Goal: Task Accomplishment & Management: Manage account settings

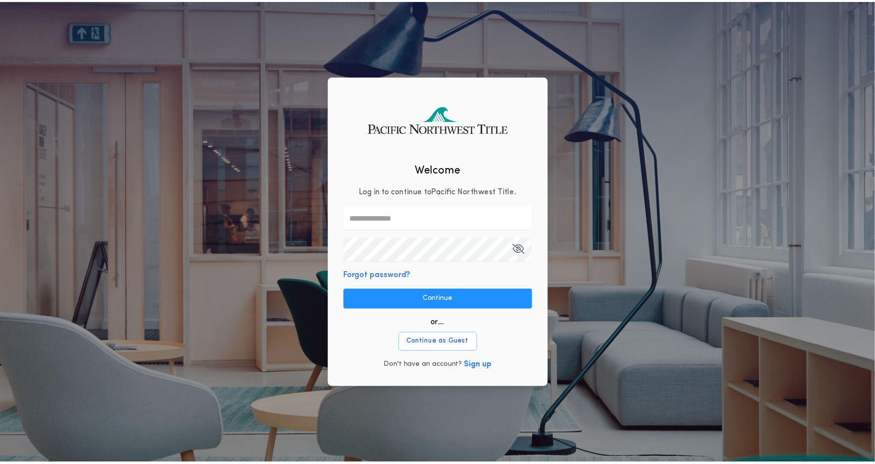
scroll to position [0, 173]
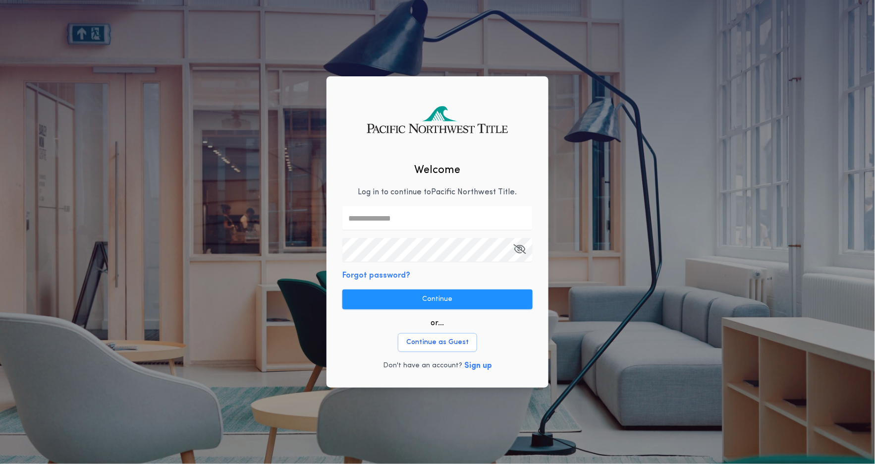
type input "**"
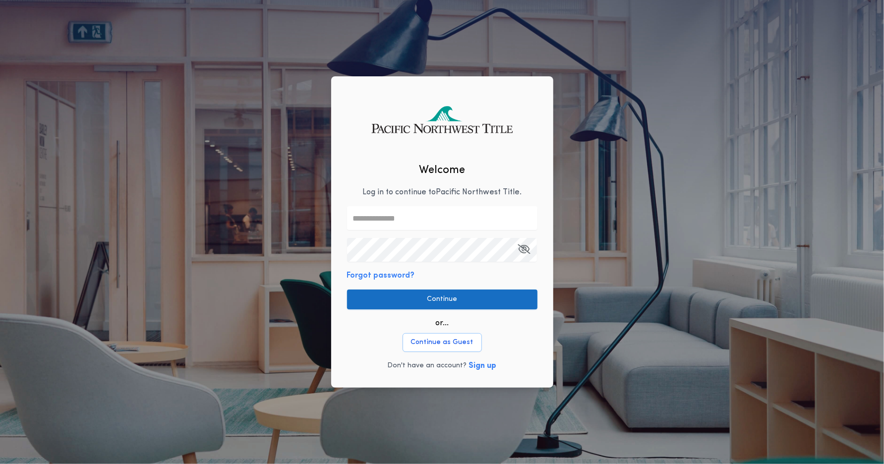
click at [472, 297] on button "Continue" at bounding box center [442, 299] width 190 height 20
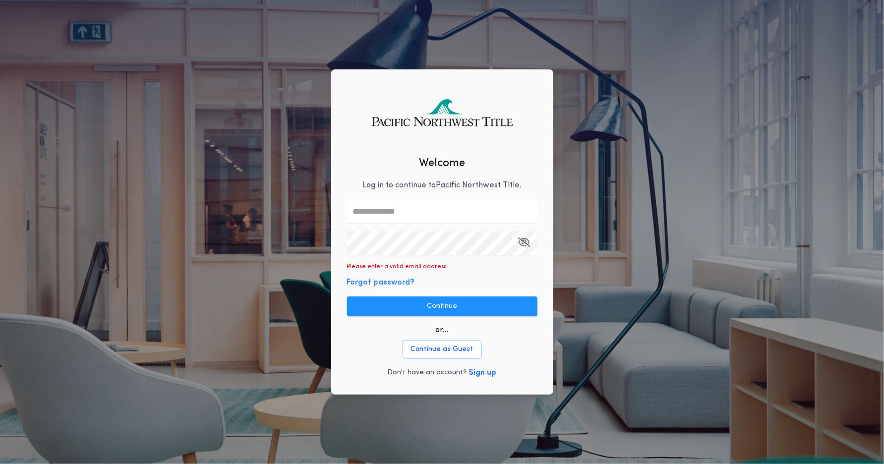
drag, startPoint x: 375, startPoint y: 206, endPoint x: 386, endPoint y: 211, distance: 11.5
click at [375, 206] on input "text" at bounding box center [442, 211] width 190 height 24
type input "**********"
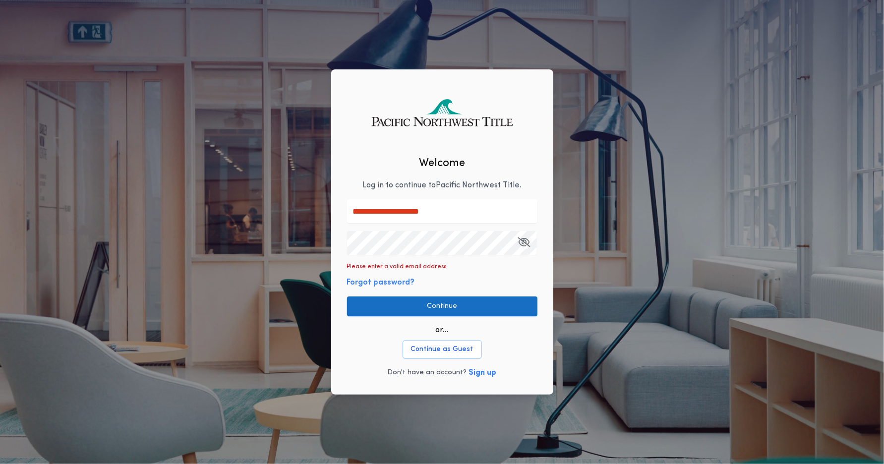
click at [421, 298] on button "Continue" at bounding box center [442, 306] width 190 height 20
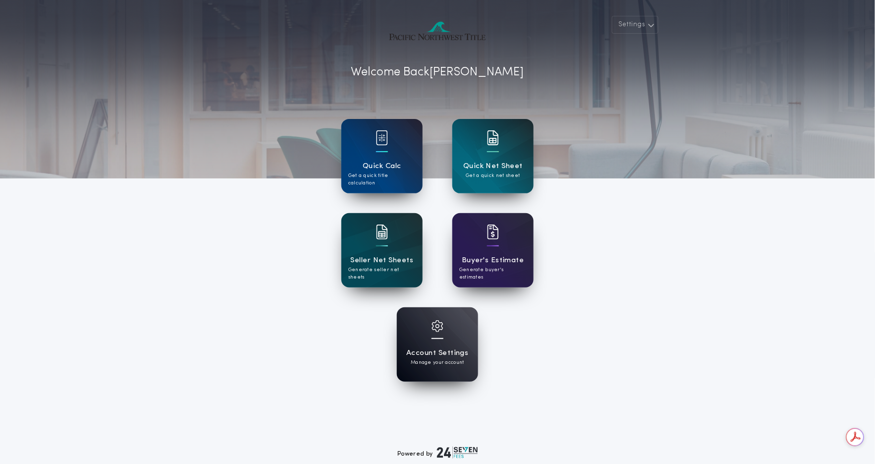
click at [444, 340] on div "Account Settings Manage your account" at bounding box center [437, 344] width 81 height 74
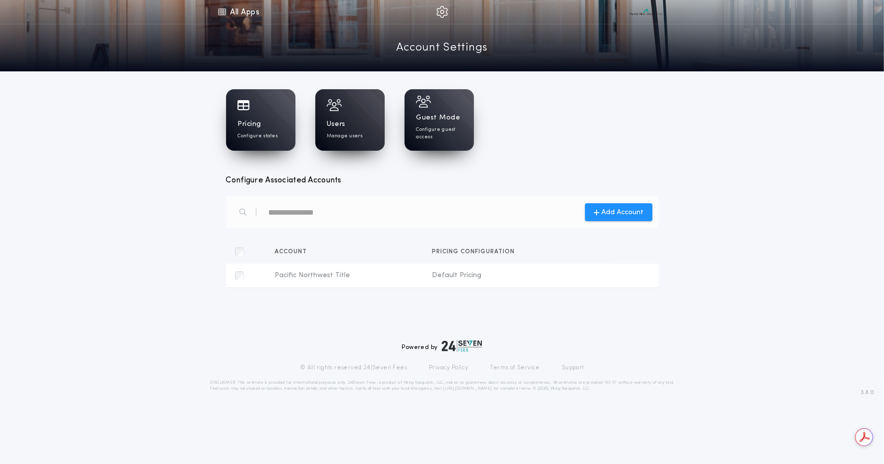
click at [357, 117] on div "Users Manage users" at bounding box center [349, 119] width 69 height 61
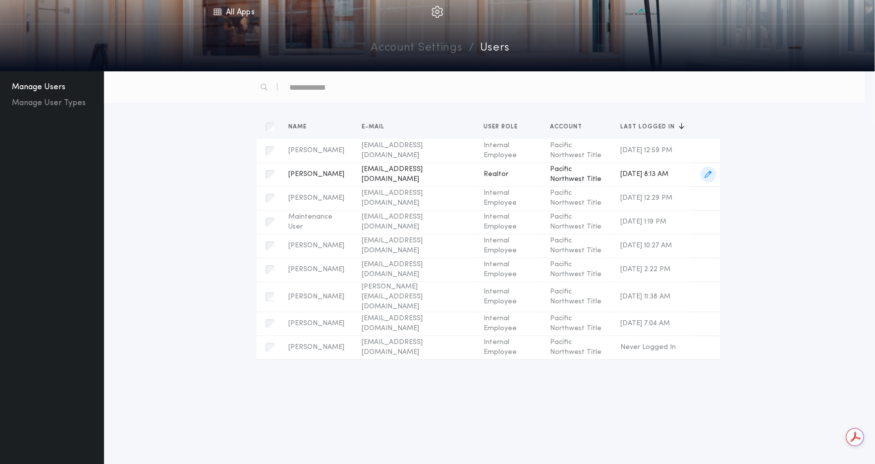
click at [336, 167] on td "[PERSON_NAME] Name [PERSON_NAME] E-mail [EMAIL_ADDRESS][DOMAIN_NAME] User Role …" at bounding box center [317, 175] width 74 height 24
click at [385, 174] on span "[EMAIL_ADDRESS][DOMAIN_NAME]" at bounding box center [415, 175] width 106 height 20
click at [269, 172] on div "button" at bounding box center [271, 175] width 20 height 20
click at [403, 176] on span "[EMAIL_ADDRESS][DOMAIN_NAME]" at bounding box center [415, 175] width 106 height 20
click at [309, 176] on span "[PERSON_NAME]" at bounding box center [317, 174] width 58 height 10
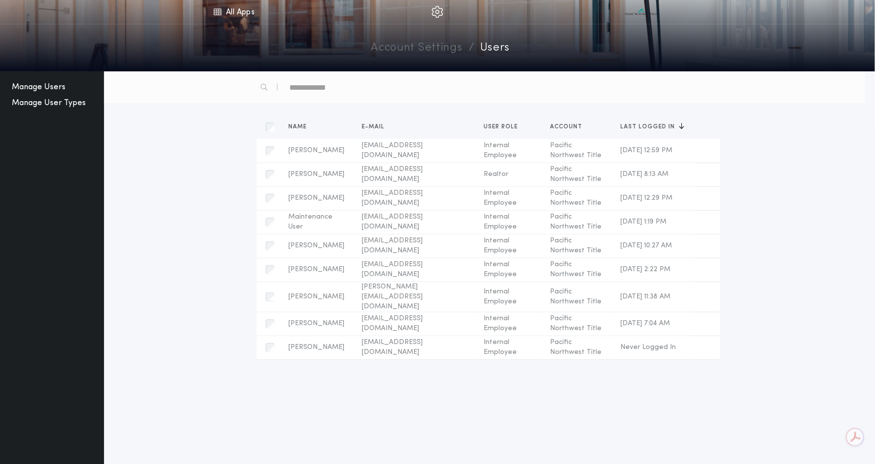
click at [55, 101] on button "Manage User Types" at bounding box center [49, 103] width 82 height 16
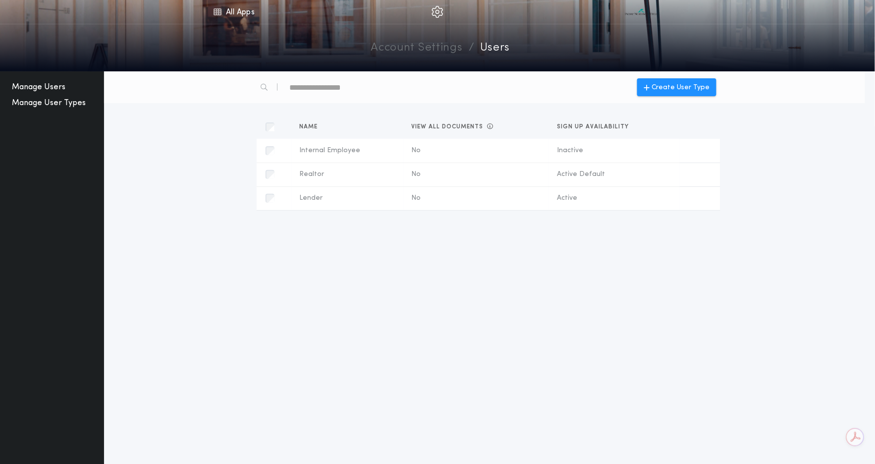
click at [46, 87] on button "Manage Users" at bounding box center [38, 87] width 61 height 16
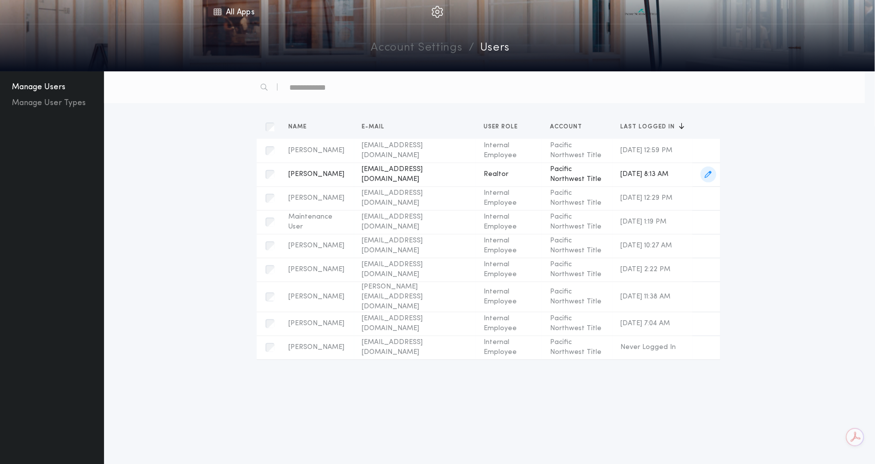
click at [318, 177] on span "[PERSON_NAME]" at bounding box center [317, 174] width 58 height 10
click at [717, 171] on span "button" at bounding box center [709, 175] width 16 height 16
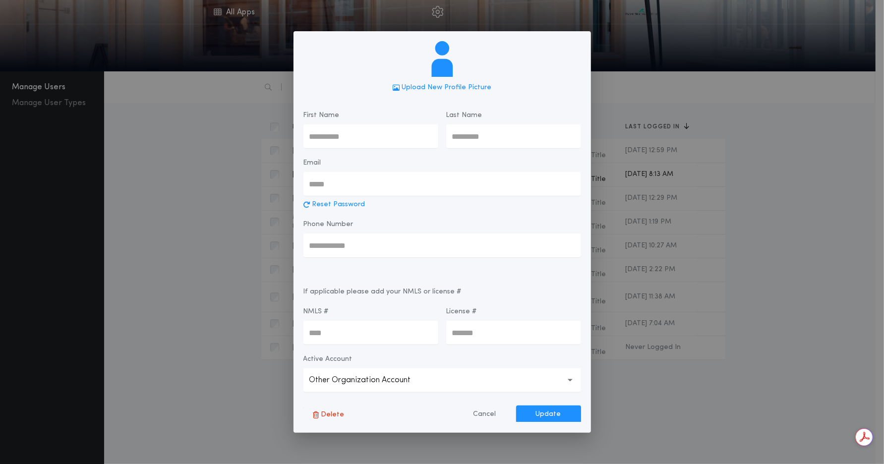
type input "****"
type input "*******"
type input "**********"
click at [487, 413] on button "Cancel" at bounding box center [484, 414] width 62 height 18
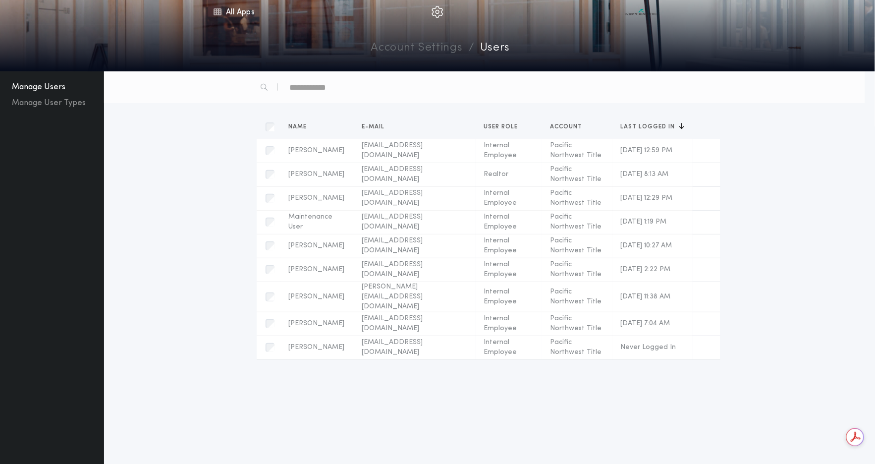
click at [437, 10] on img at bounding box center [438, 12] width 12 height 12
click at [423, 49] on link "Account Settings" at bounding box center [417, 48] width 92 height 17
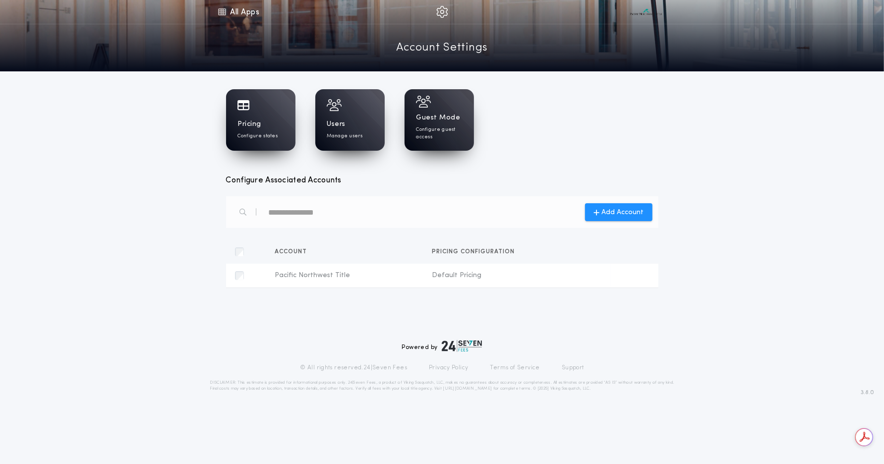
click at [442, 111] on div "Guest Mode Configure guest access" at bounding box center [438, 119] width 69 height 61
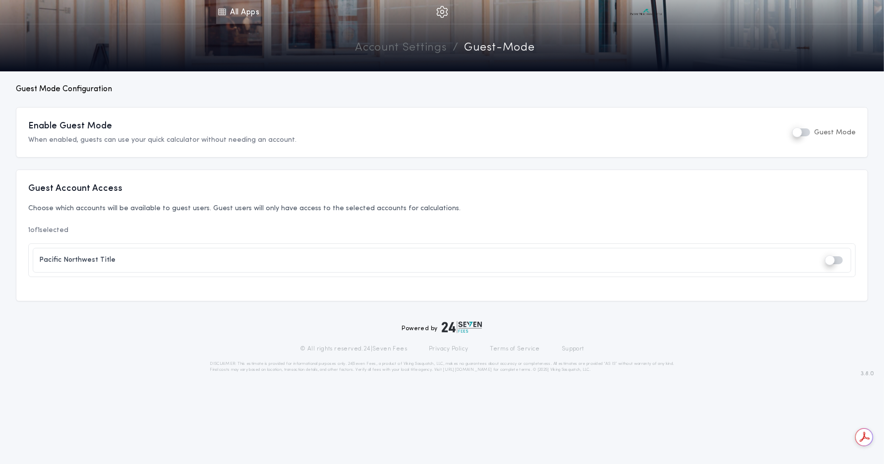
click at [240, 12] on link "All Apps" at bounding box center [238, 12] width 45 height 24
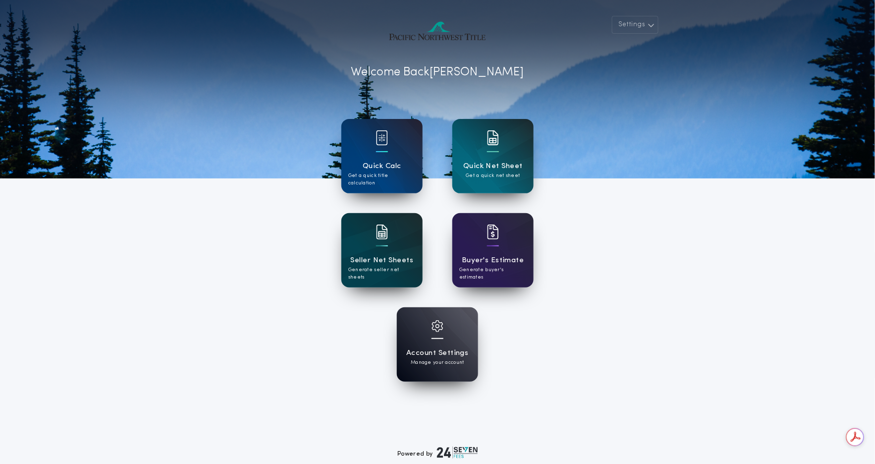
click at [369, 242] on div "Seller Net Sheets Generate seller net sheets" at bounding box center [381, 250] width 81 height 74
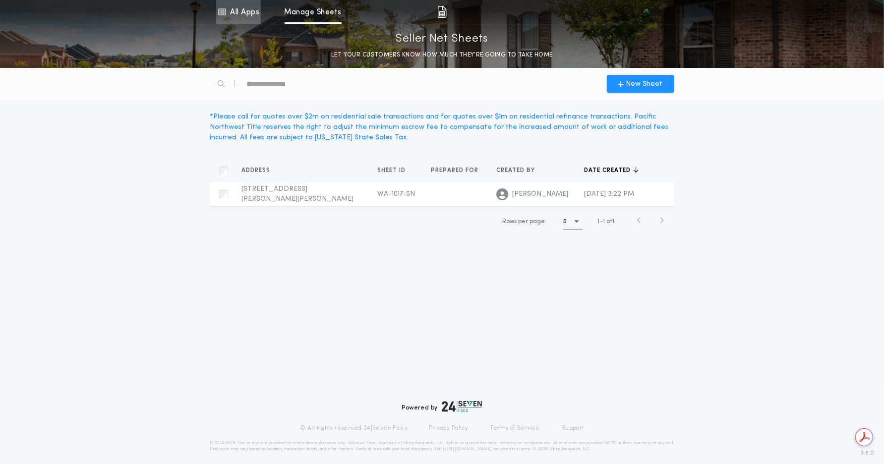
click at [238, 14] on link "All Apps" at bounding box center [238, 12] width 45 height 24
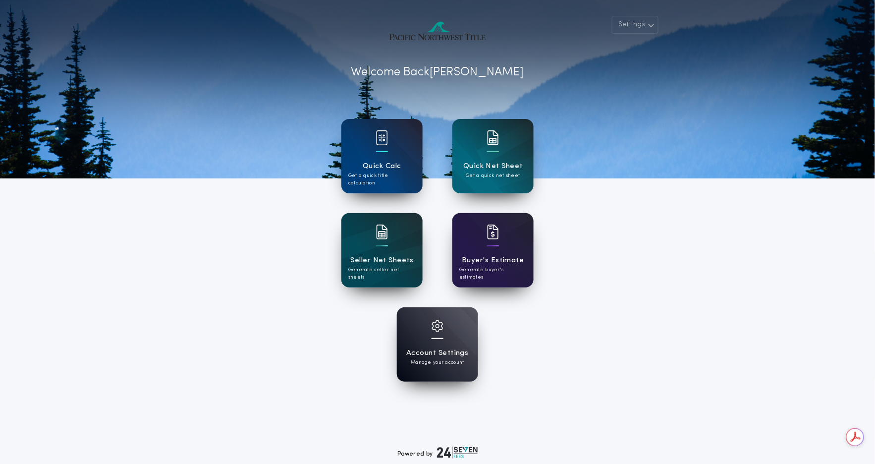
click at [498, 260] on h1 "Buyer's Estimate" at bounding box center [493, 260] width 62 height 11
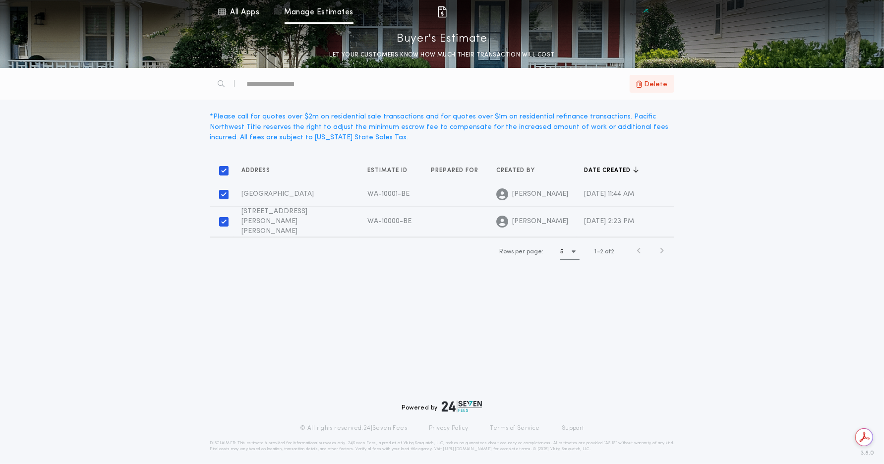
click at [652, 86] on span "Delete" at bounding box center [655, 83] width 23 height 11
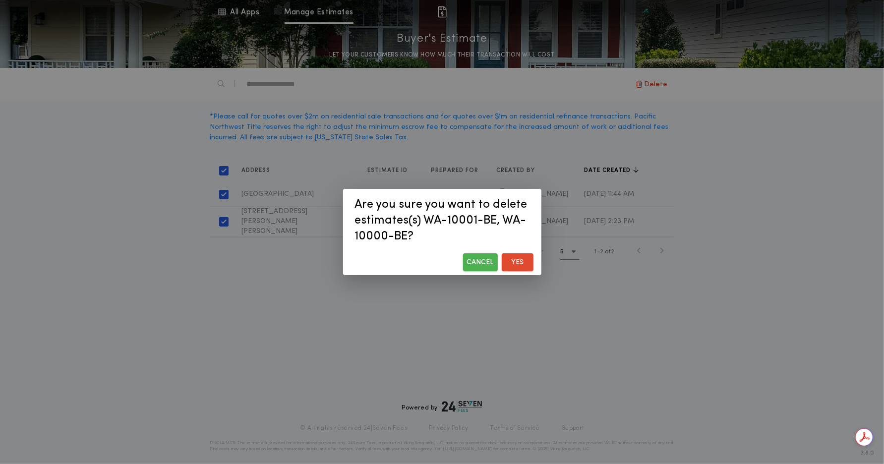
click at [521, 258] on button "Yes" at bounding box center [518, 262] width 32 height 18
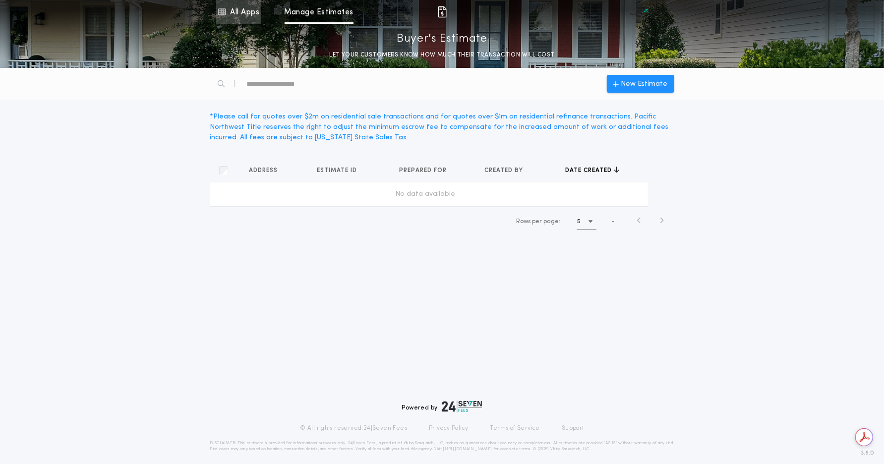
click at [243, 13] on link "All Apps" at bounding box center [238, 12] width 45 height 24
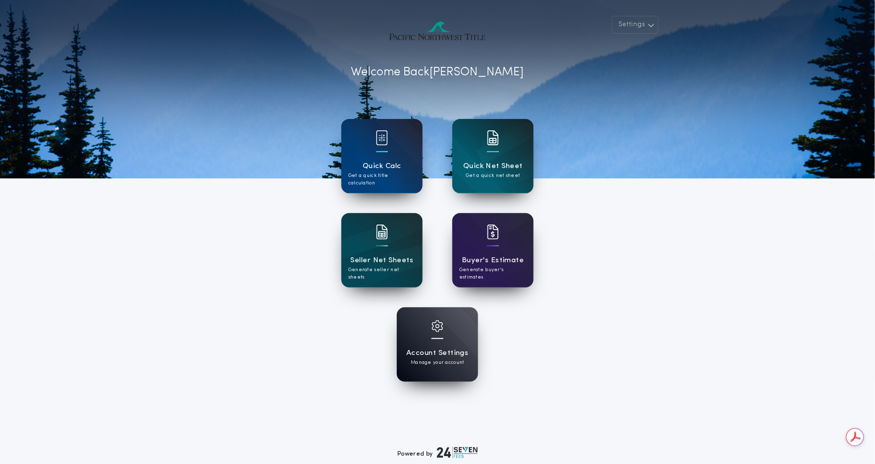
click at [486, 173] on p "Get a quick net sheet" at bounding box center [493, 175] width 54 height 7
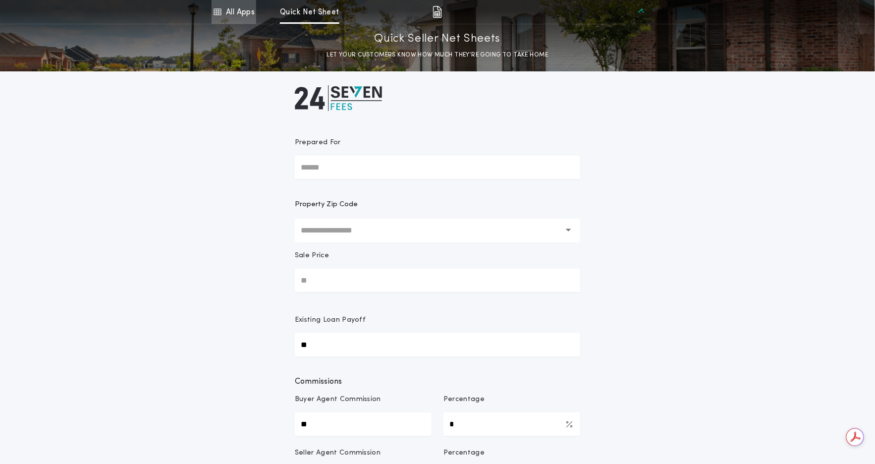
click at [240, 12] on link "All Apps" at bounding box center [234, 12] width 45 height 24
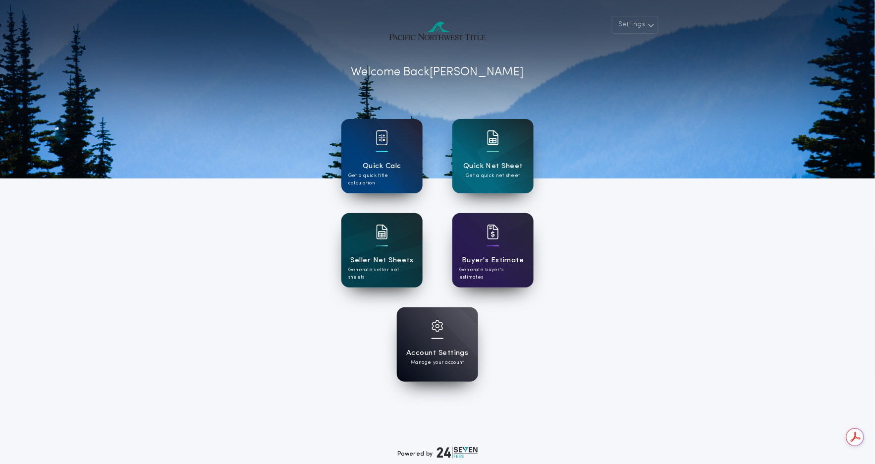
click at [362, 260] on h1 "Seller Net Sheets" at bounding box center [382, 260] width 63 height 11
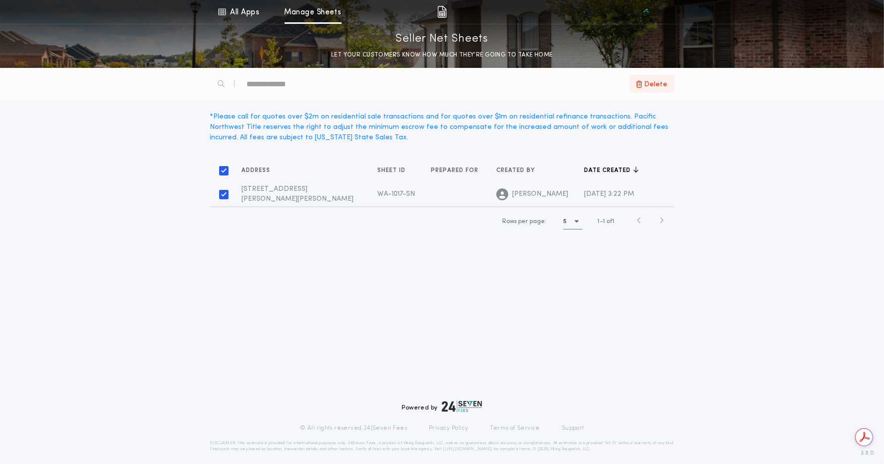
click at [650, 82] on span "Delete" at bounding box center [655, 83] width 23 height 11
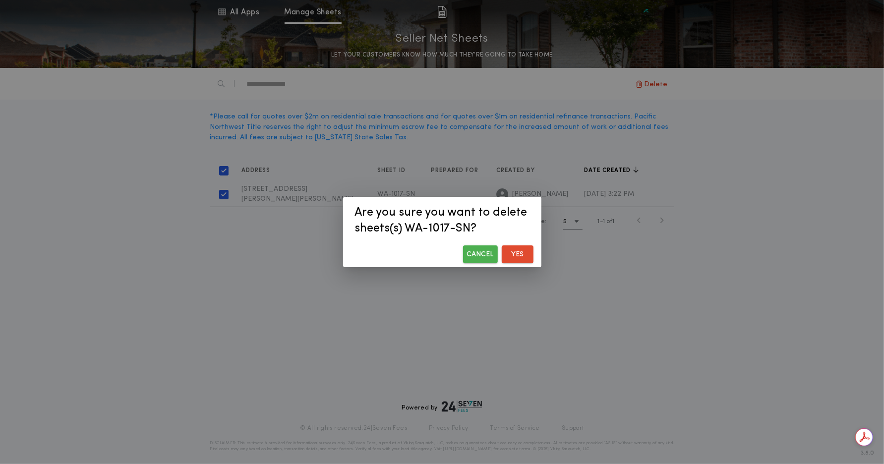
click at [517, 255] on button "Yes" at bounding box center [518, 254] width 32 height 18
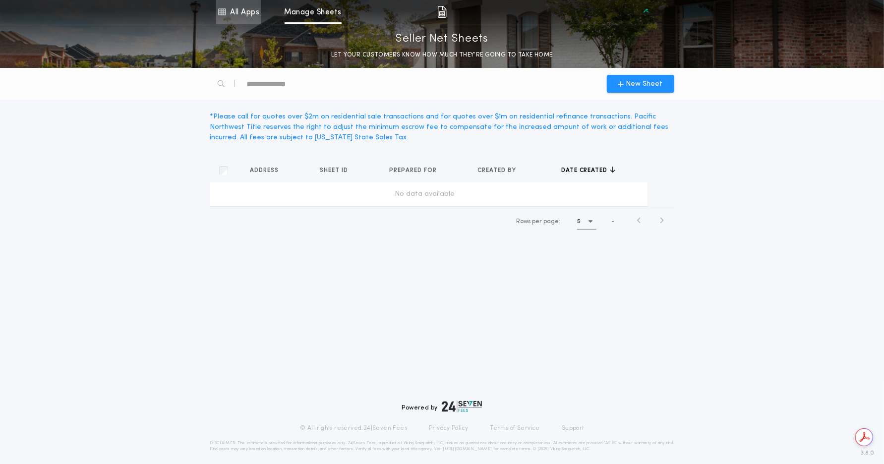
click at [238, 10] on link "All Apps" at bounding box center [238, 12] width 45 height 24
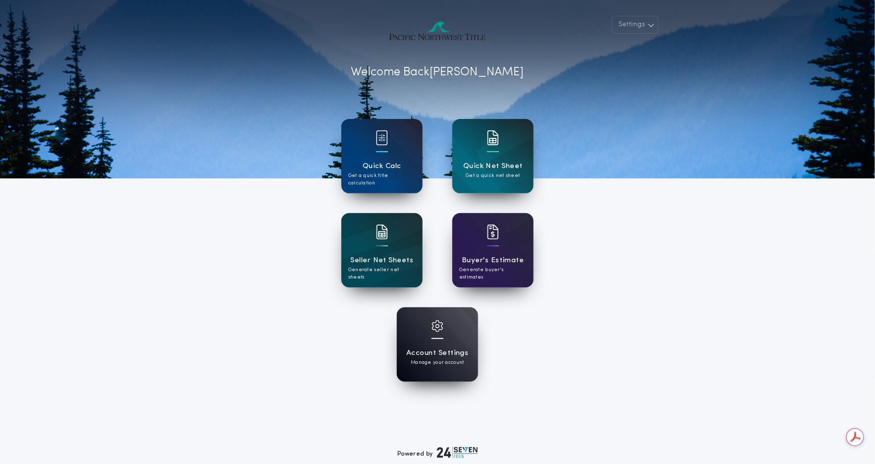
click at [450, 333] on div "Account Settings Manage your account" at bounding box center [437, 344] width 81 height 74
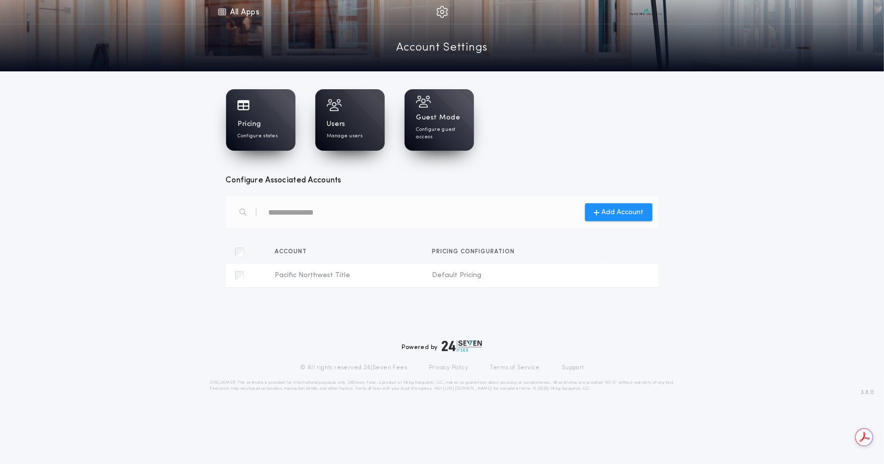
click at [351, 123] on div "Users Manage users" at bounding box center [350, 129] width 46 height 20
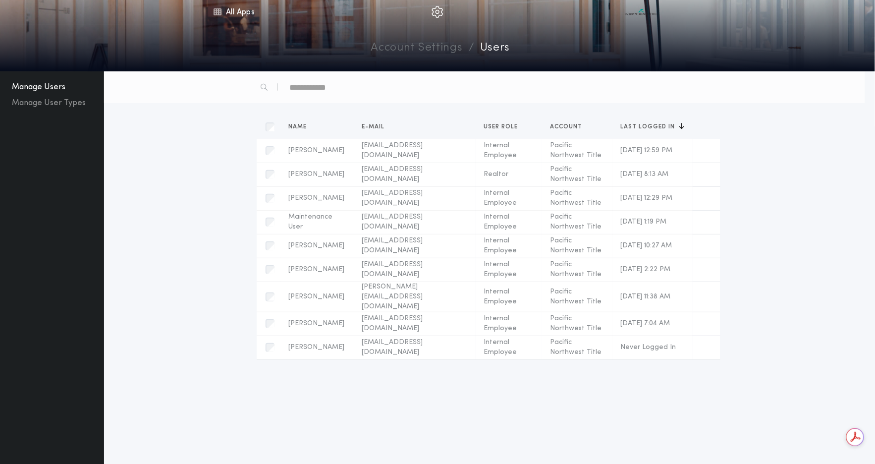
click at [415, 50] on link "Account Settings" at bounding box center [417, 48] width 92 height 17
